Goal: Task Accomplishment & Management: Manage account settings

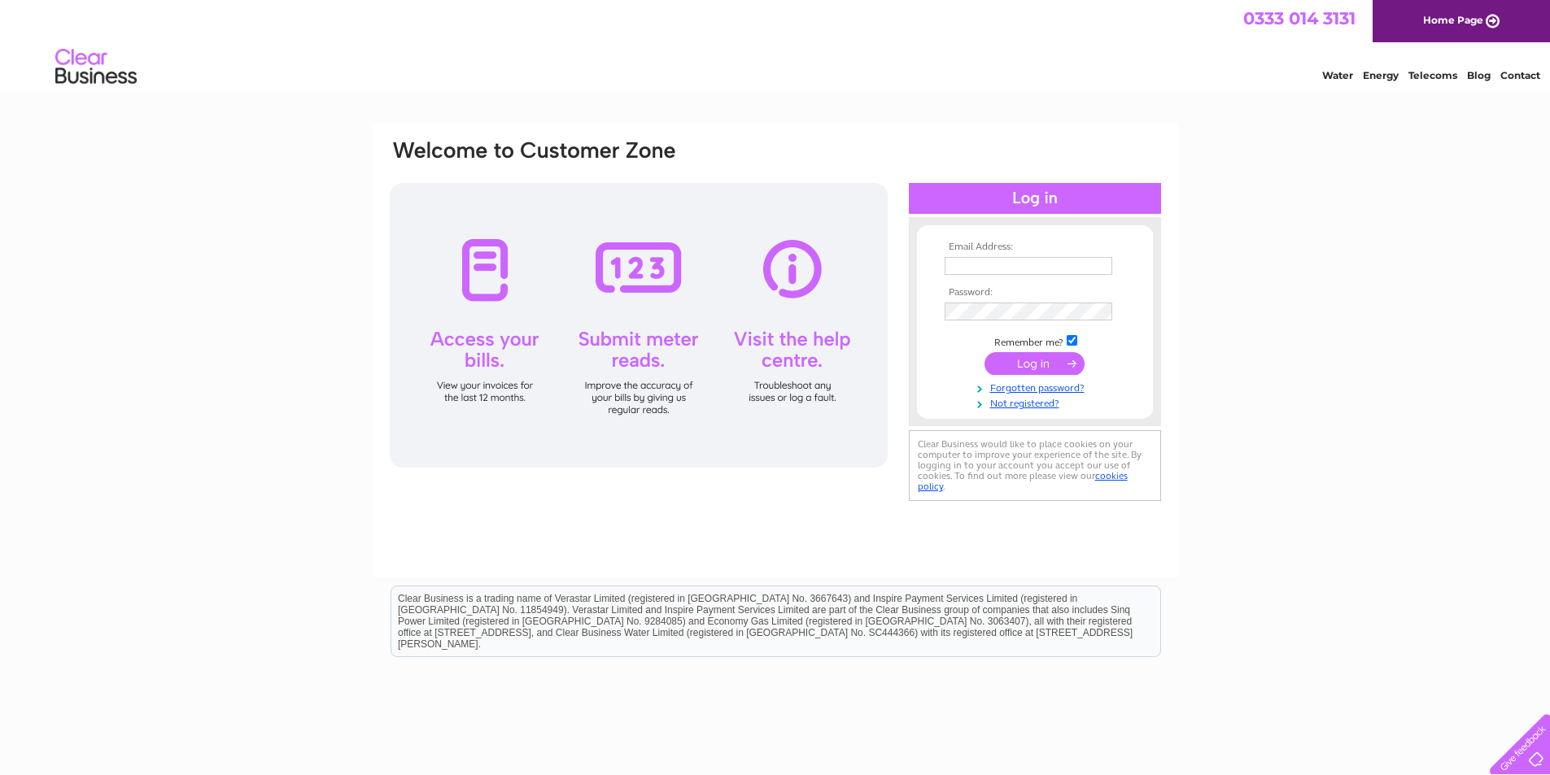
type input "theboxitalian72@gmail.com"
drag, startPoint x: 1062, startPoint y: 363, endPoint x: 1124, endPoint y: 361, distance: 62.7
click at [1062, 363] on input "submit" at bounding box center [1034, 363] width 100 height 23
click at [1050, 362] on input "submit" at bounding box center [1034, 363] width 100 height 23
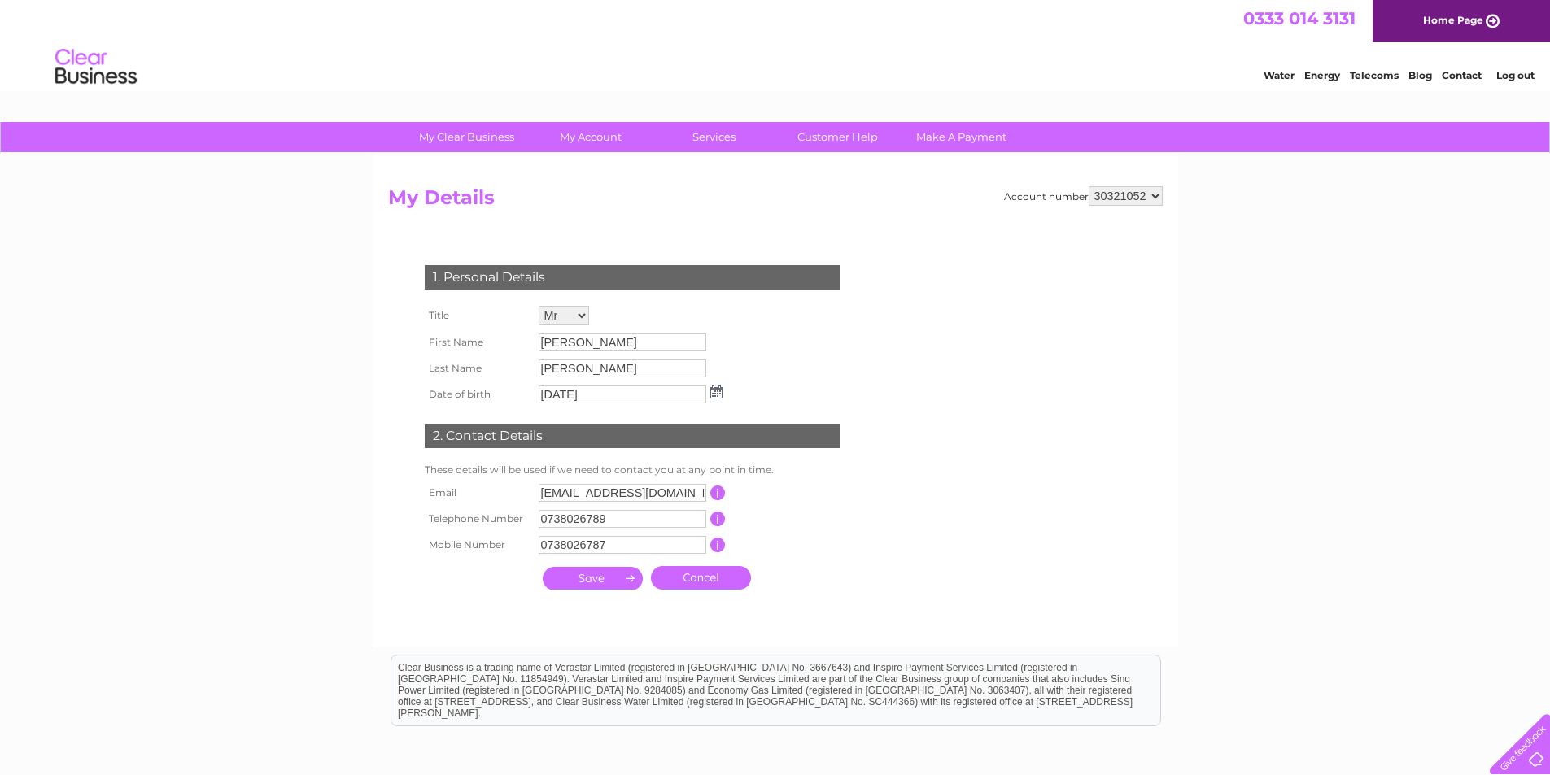
click at [719, 494] on input "button" at bounding box center [717, 493] width 15 height 15
click at [645, 490] on input "[EMAIL_ADDRESS][DOMAIN_NAME]" at bounding box center [623, 494] width 169 height 20
click at [645, 490] on input "theboxitalian72@gmail.com" at bounding box center [623, 494] width 169 height 20
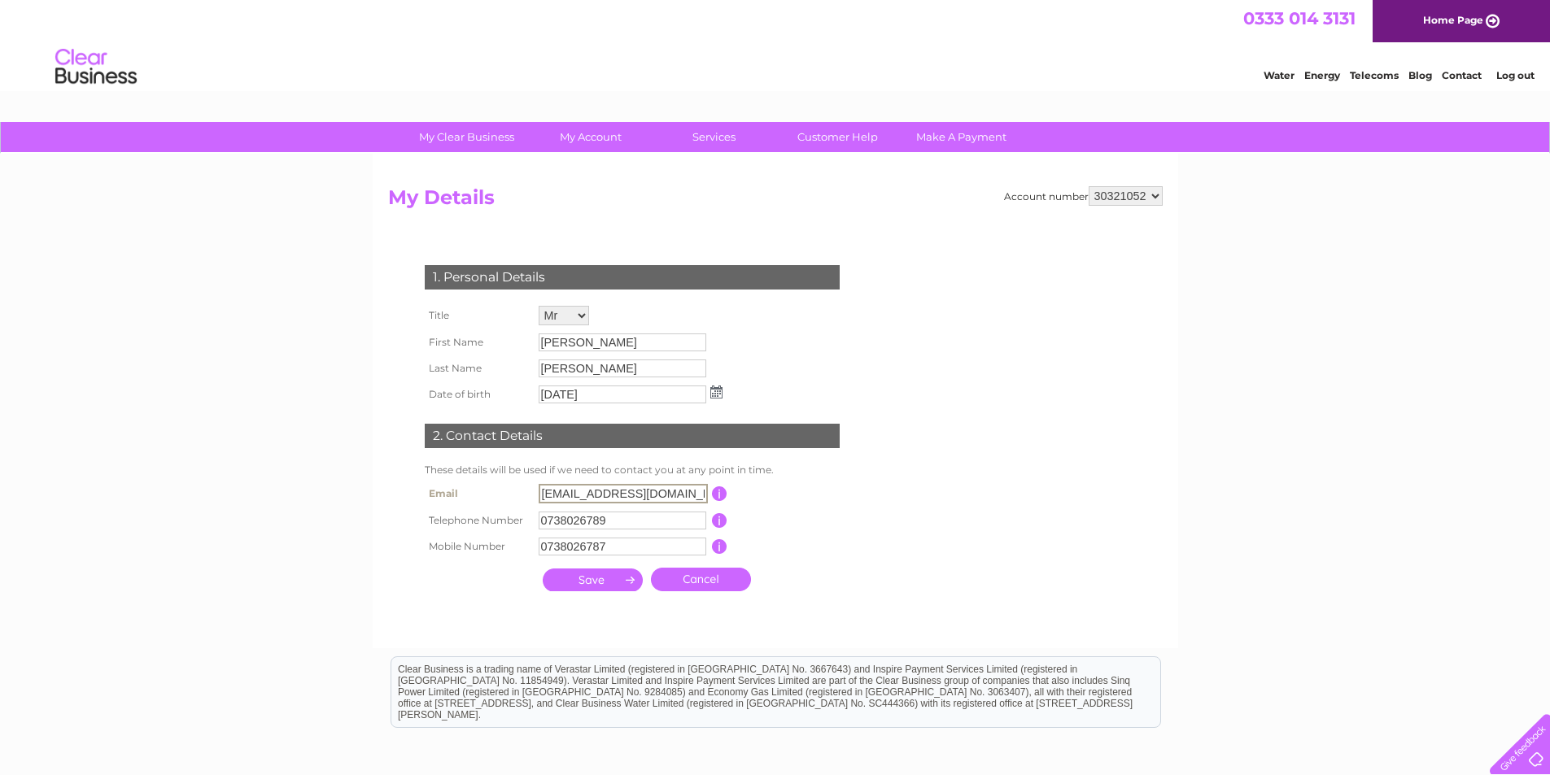
paste input "hvardhanvemuri"
type input "hvardhanvemuri@gmail.com"
click at [583, 582] on input "submit" at bounding box center [593, 578] width 100 height 23
click at [833, 142] on link "Customer Help" at bounding box center [838, 137] width 134 height 30
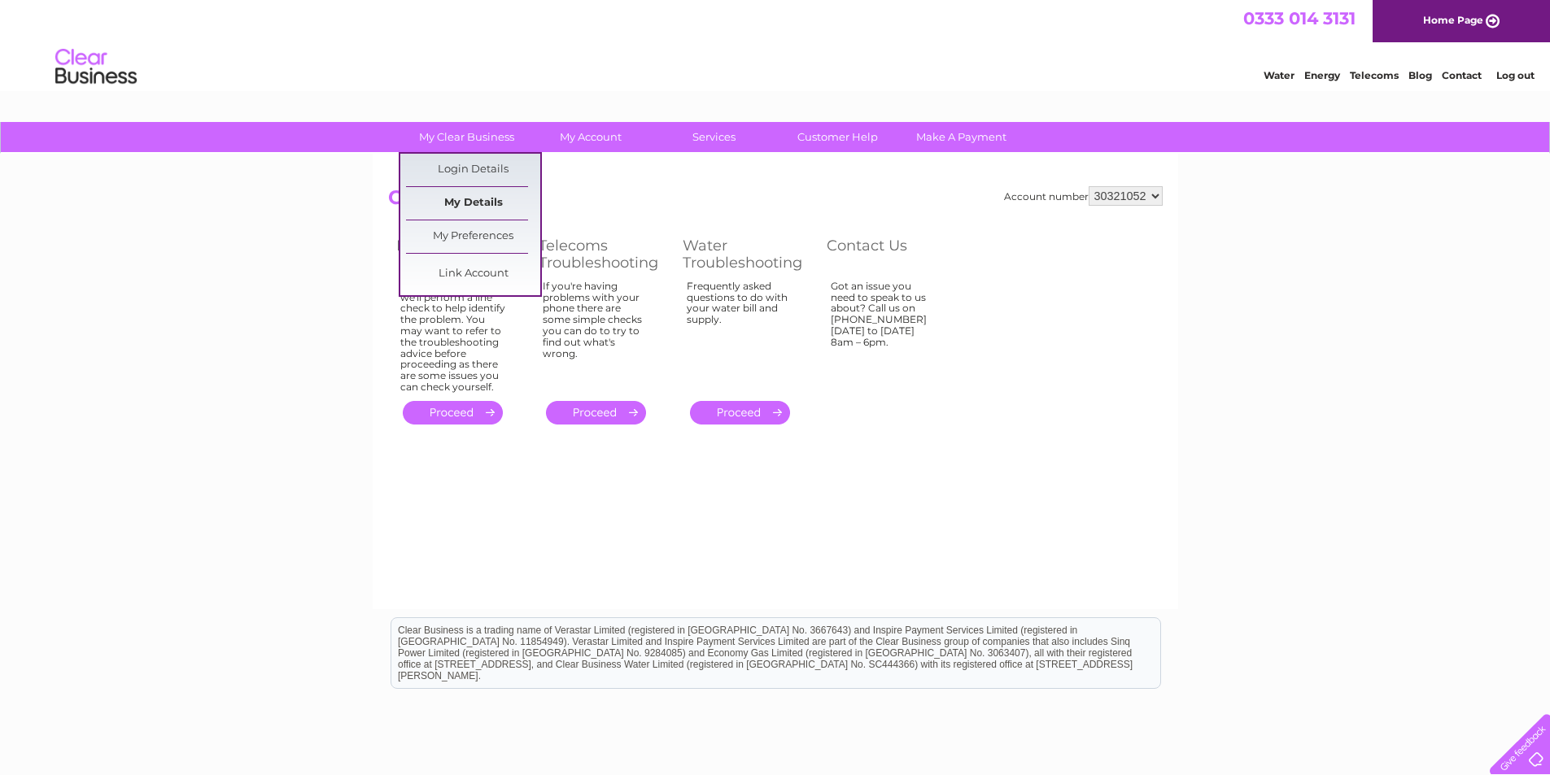
click at [502, 202] on link "My Details" at bounding box center [473, 203] width 134 height 33
click at [506, 212] on link "My Details" at bounding box center [473, 203] width 134 height 33
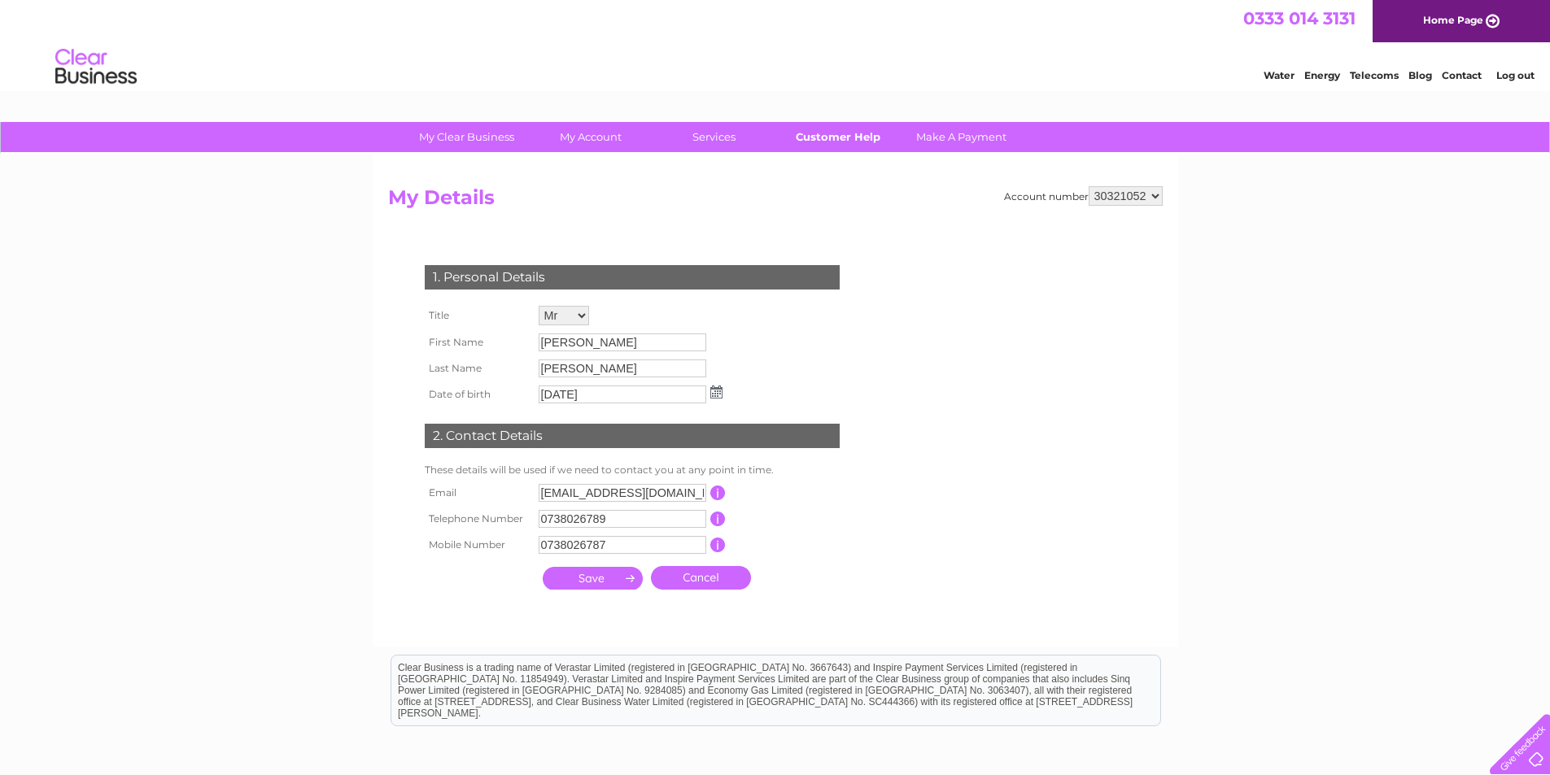
click at [819, 138] on link "Customer Help" at bounding box center [838, 137] width 134 height 30
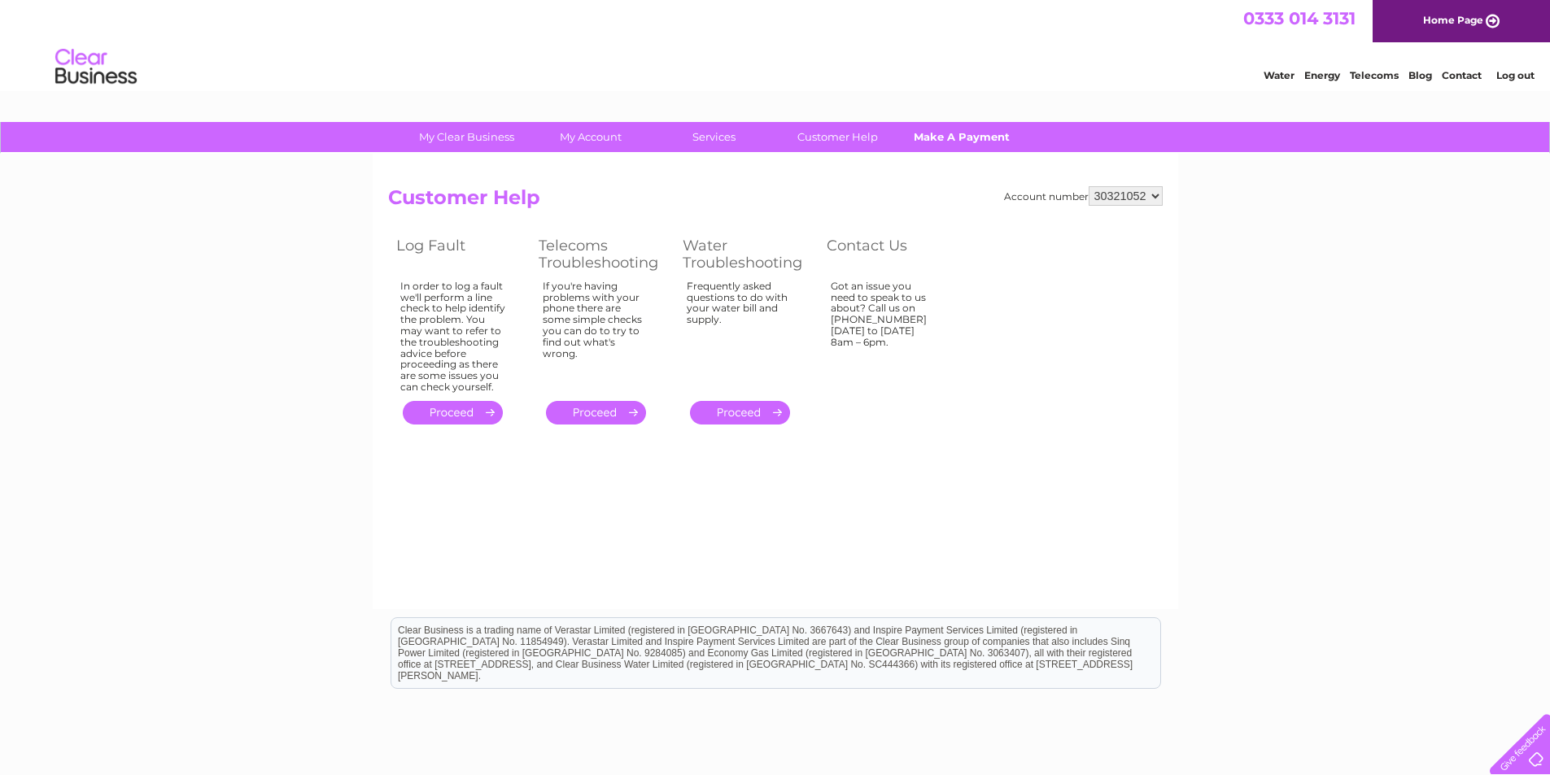
click at [920, 137] on link "Make A Payment" at bounding box center [961, 137] width 134 height 30
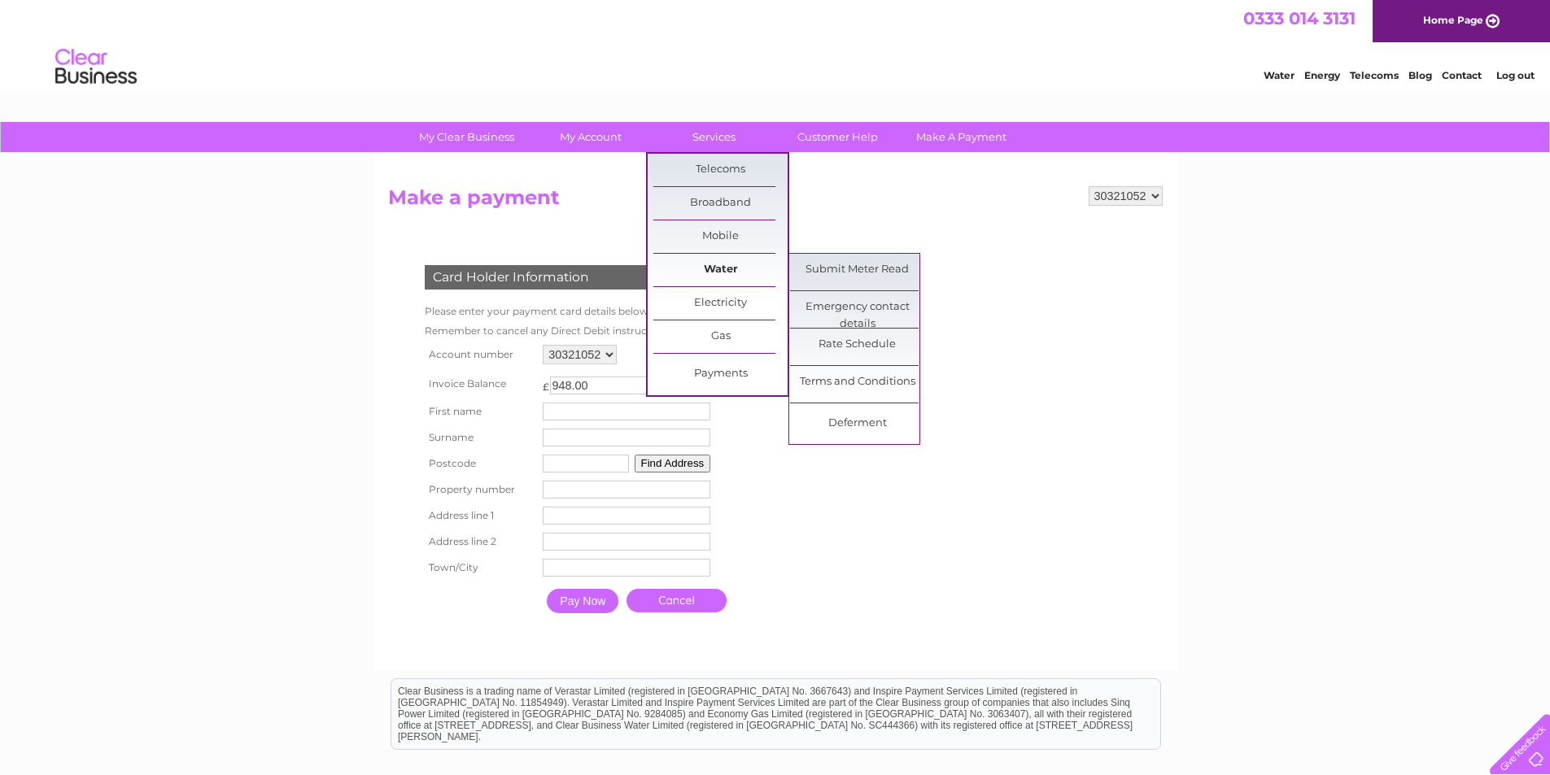
click at [731, 275] on link "Water" at bounding box center [720, 270] width 134 height 33
click at [730, 275] on link "Water" at bounding box center [720, 270] width 134 height 33
click at [729, 275] on link "Water" at bounding box center [720, 270] width 134 height 33
